Goal: Information Seeking & Learning: Learn about a topic

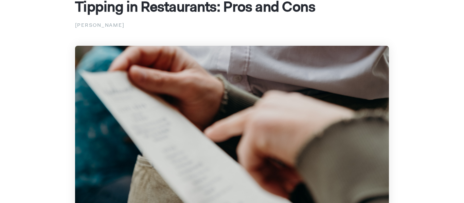
scroll to position [67, 0]
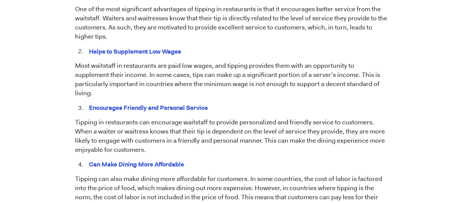
scroll to position [402, 0]
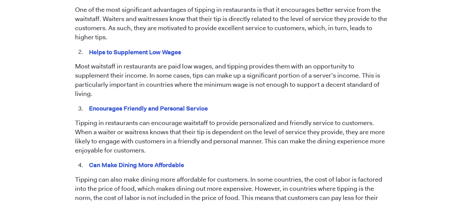
click at [155, 54] on mark "Helps to Supplement Low Wages" at bounding box center [135, 52] width 94 height 11
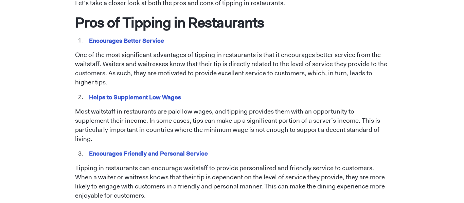
scroll to position [361, 0]
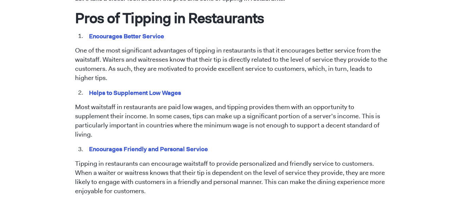
click at [177, 119] on p "Most waitstaff in restaurants are paid low wages, and tipping provides them wit…" at bounding box center [232, 121] width 314 height 37
drag, startPoint x: 156, startPoint y: 116, endPoint x: 320, endPoint y: 119, distance: 163.4
click at [320, 119] on p "Most waitstaff in restaurants are paid low wages, and tipping provides them wit…" at bounding box center [232, 121] width 314 height 37
click at [317, 113] on p "Most waitstaff in restaurants are paid low wages, and tipping provides them wit…" at bounding box center [232, 121] width 314 height 37
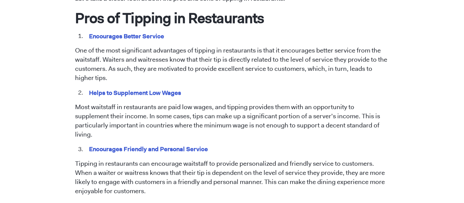
click at [317, 113] on p "Most waitstaff in restaurants are paid low wages, and tipping provides them wit…" at bounding box center [232, 121] width 314 height 37
click at [287, 117] on p "Most waitstaff in restaurants are paid low wages, and tipping provides them wit…" at bounding box center [232, 121] width 314 height 37
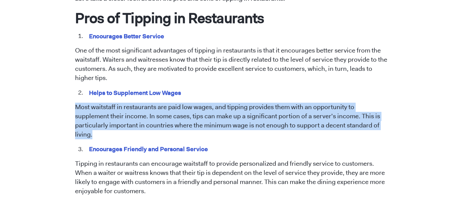
click at [287, 117] on p "Most waitstaff in restaurants are paid low wages, and tipping provides them wit…" at bounding box center [232, 121] width 314 height 37
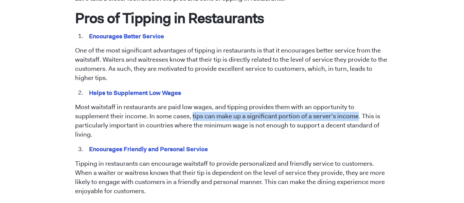
drag, startPoint x: 157, startPoint y: 116, endPoint x: 321, endPoint y: 116, distance: 164.4
click at [321, 116] on p "Most waitstaff in restaurants are paid low wages, and tipping provides them wit…" at bounding box center [232, 121] width 314 height 37
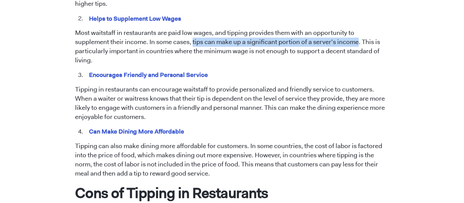
scroll to position [434, 0]
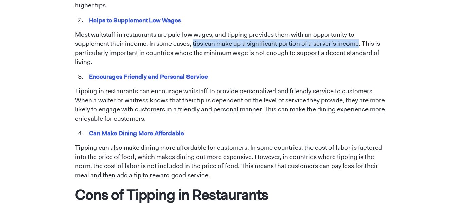
click at [302, 73] on li "Encourages Friendly and Personal Service" at bounding box center [237, 77] width 305 height 9
